Goal: Navigation & Orientation: Find specific page/section

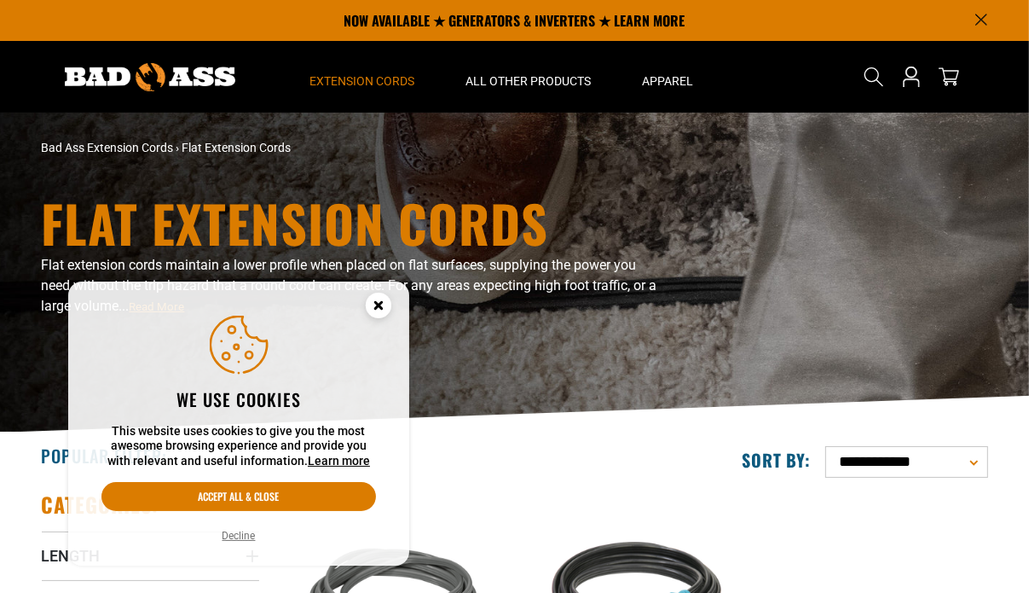
click at [256, 530] on button "Decline" at bounding box center [238, 535] width 43 height 17
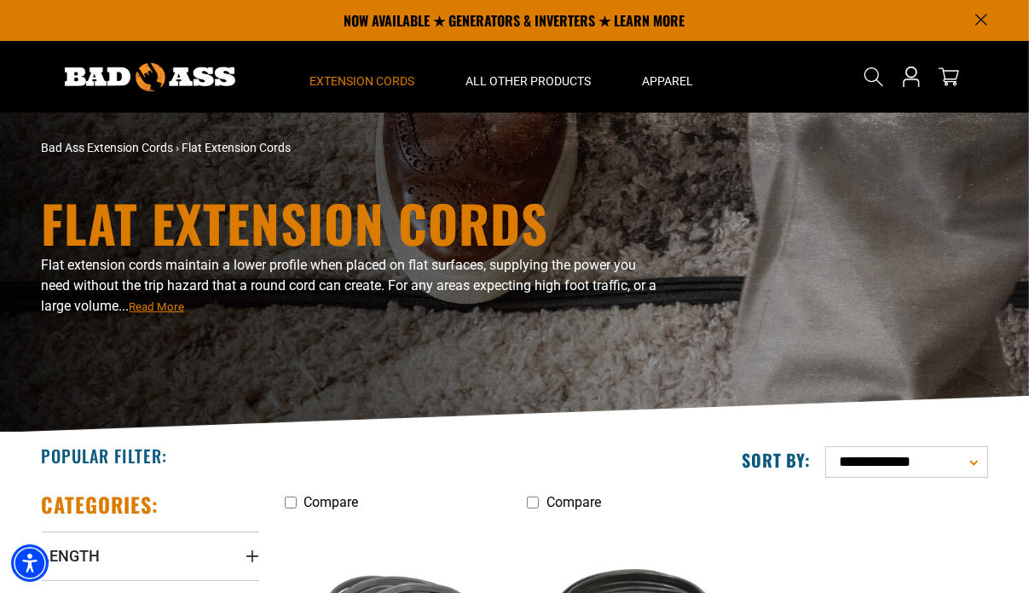
click at [373, 87] on span "Extension Cords" at bounding box center [362, 80] width 105 height 15
click at [507, 84] on span "All Other Products" at bounding box center [528, 80] width 125 height 15
click at [111, 150] on link "Bad Ass Extension Cords" at bounding box center [108, 148] width 132 height 14
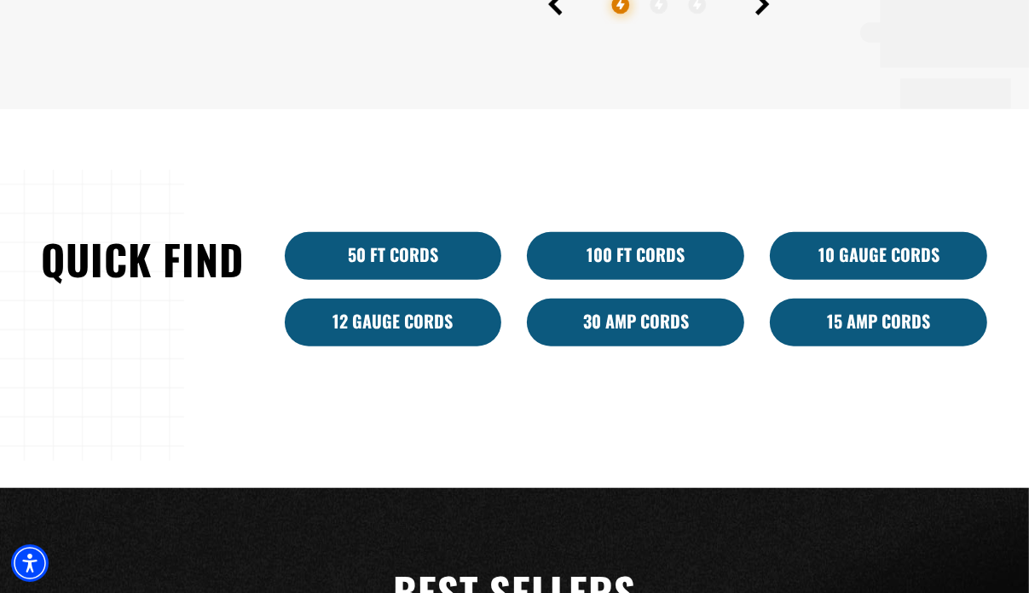
scroll to position [938, 0]
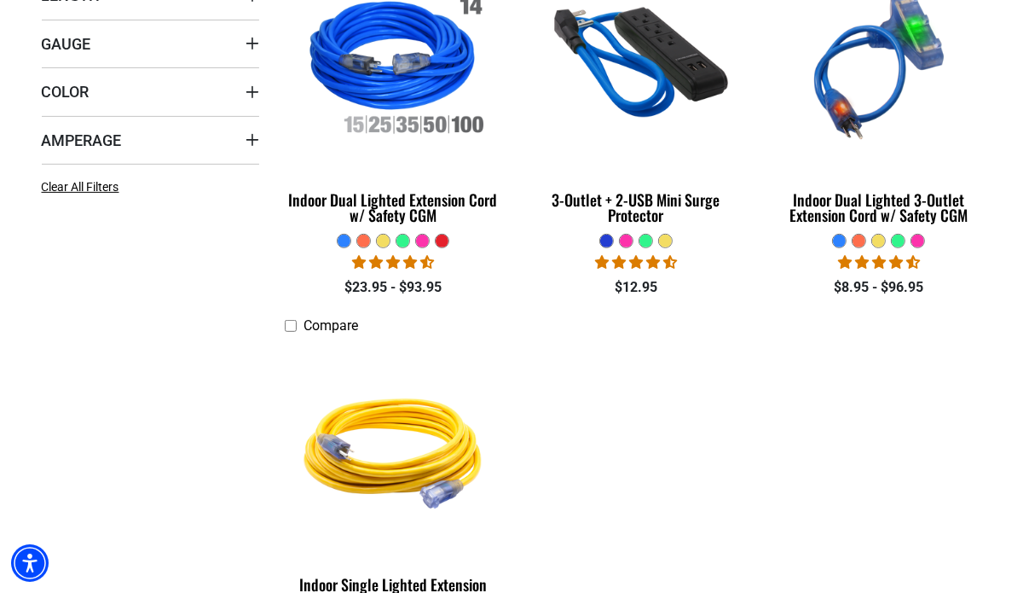
scroll to position [566, 0]
